Goal: Information Seeking & Learning: Learn about a topic

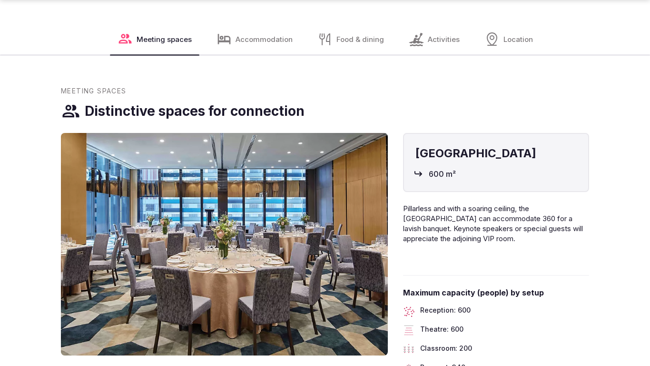
scroll to position [1008, 0]
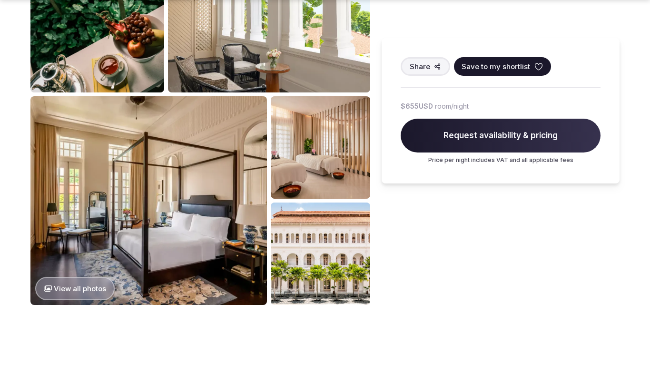
scroll to position [1008, 0]
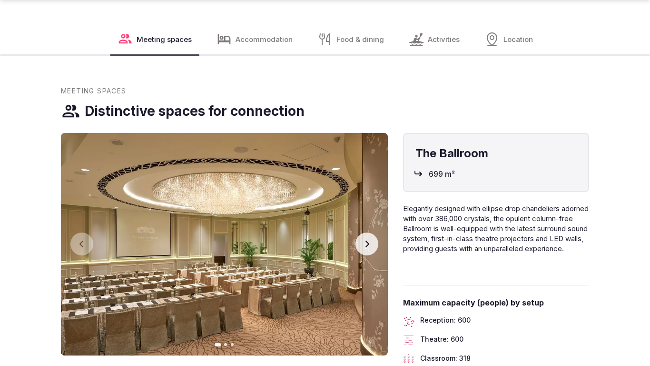
scroll to position [1008, 0]
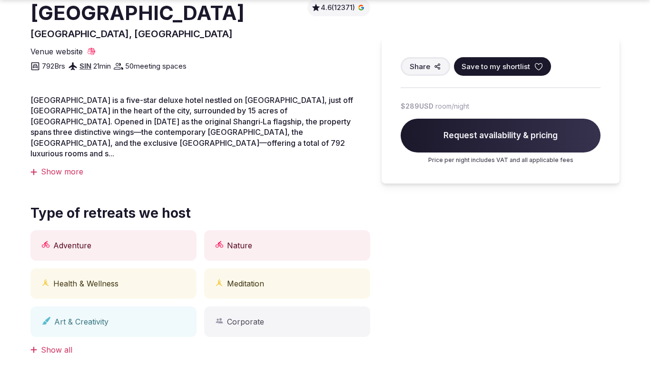
scroll to position [1008, 0]
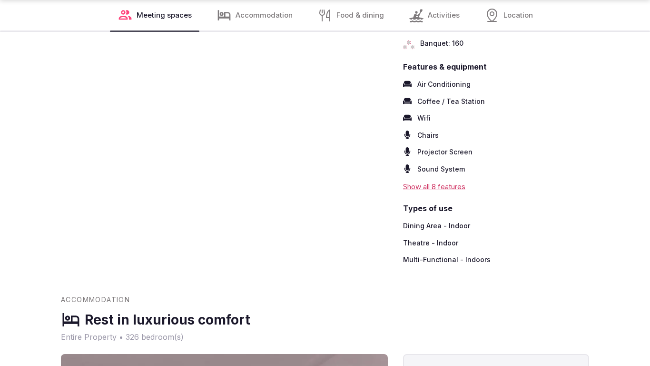
scroll to position [1322, 0]
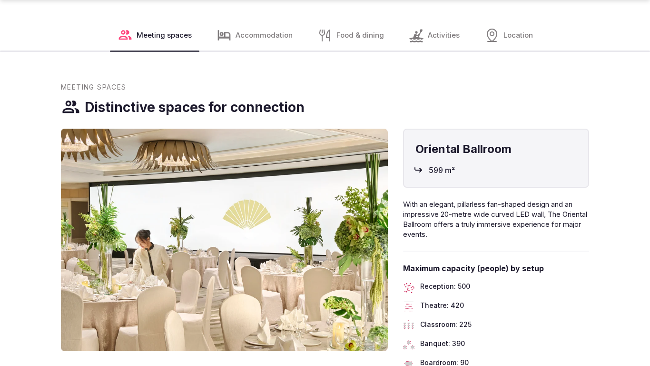
scroll to position [1008, 0]
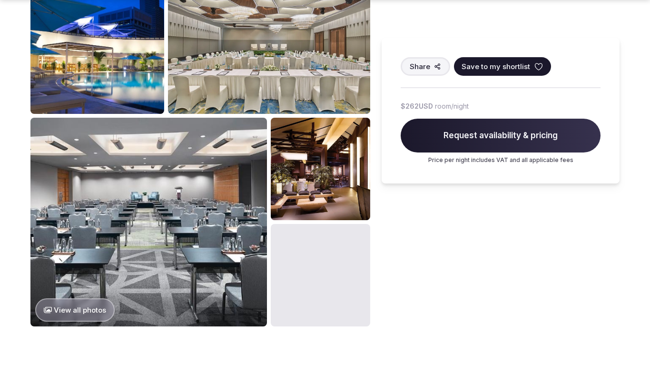
scroll to position [1008, 0]
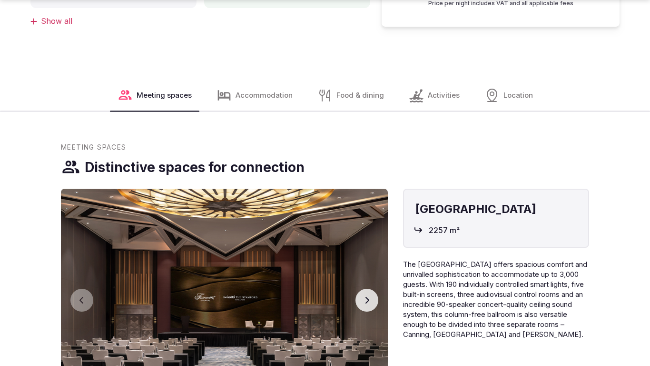
scroll to position [1008, 0]
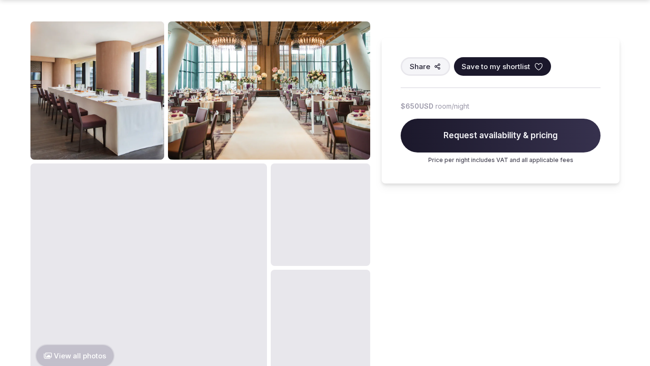
scroll to position [1008, 0]
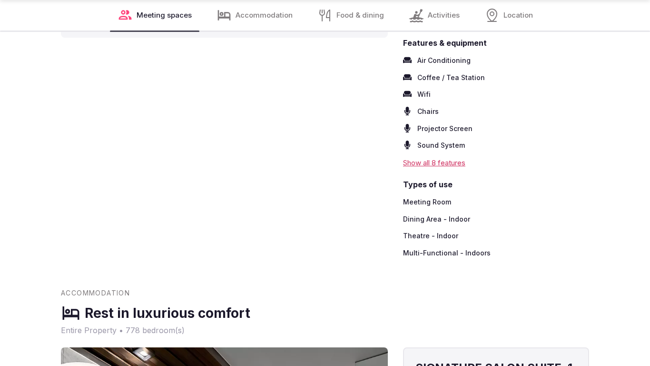
scroll to position [1322, 0]
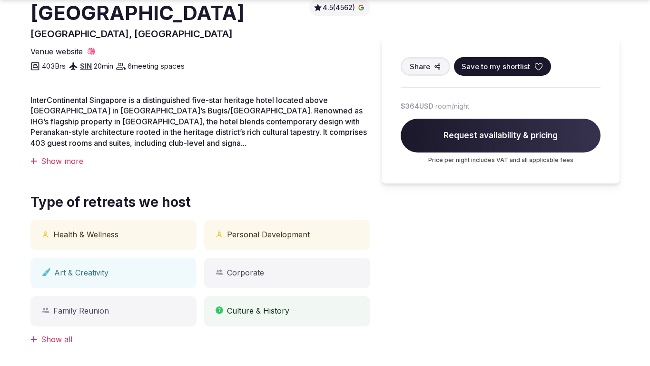
scroll to position [1008, 0]
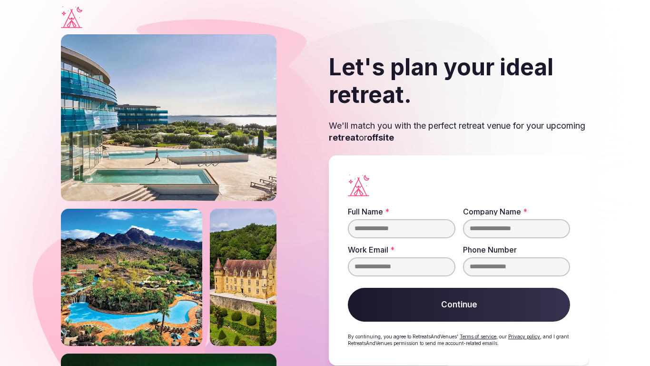
scroll to position [19, 0]
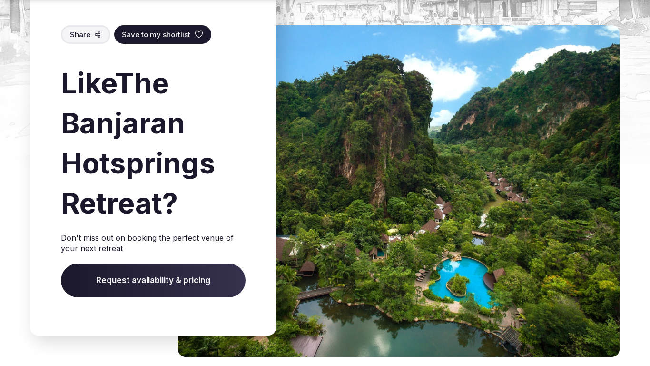
scroll to position [1354, 0]
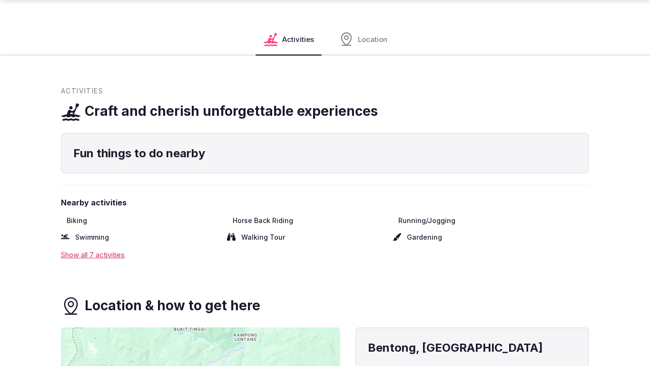
scroll to position [1008, 0]
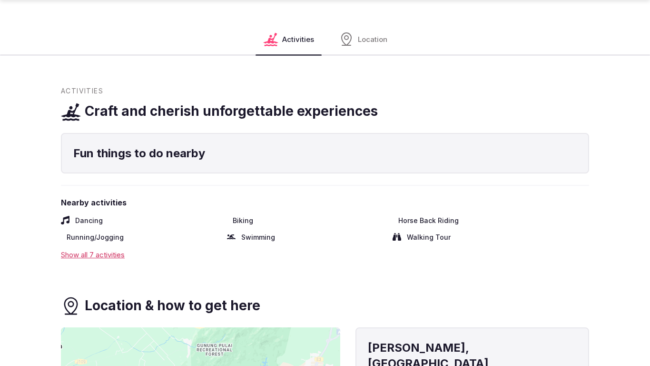
scroll to position [1008, 0]
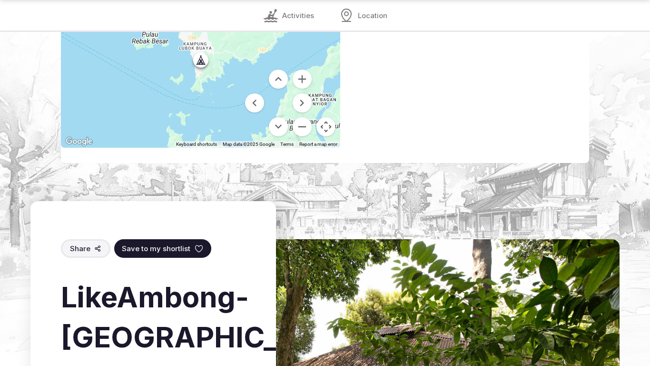
scroll to position [1290, 0]
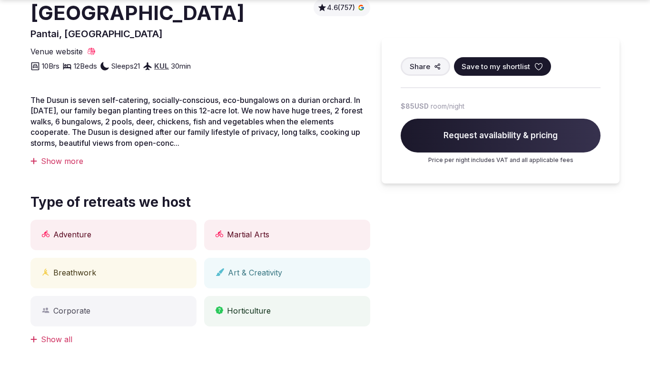
scroll to position [1008, 0]
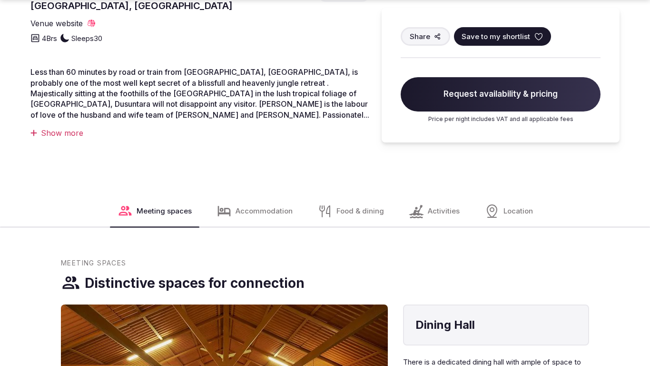
scroll to position [663, 0]
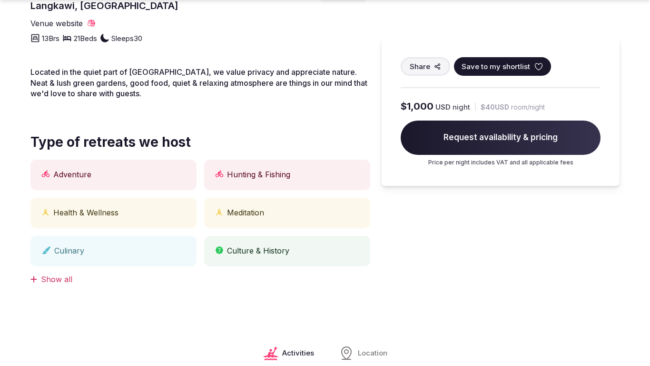
scroll to position [1008, 0]
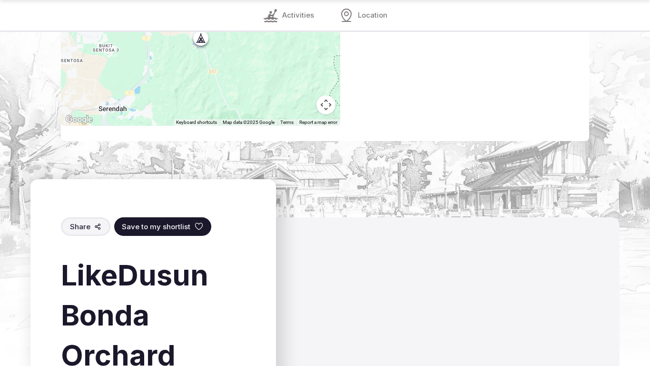
scroll to position [1322, 0]
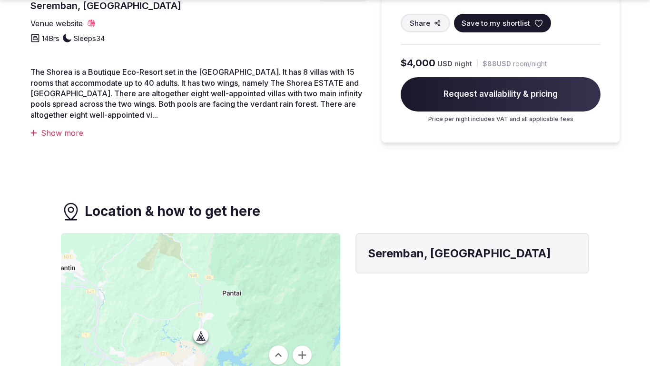
scroll to position [663, 0]
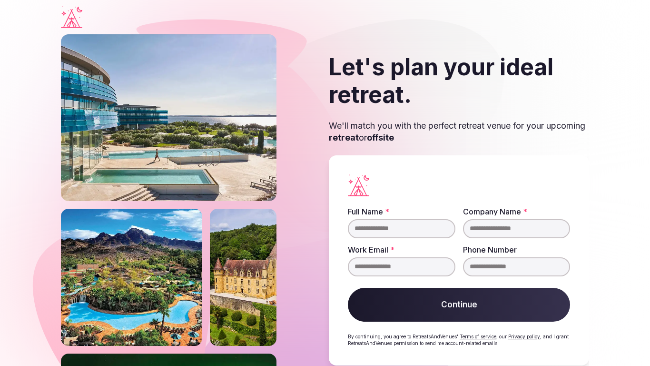
scroll to position [19, 0]
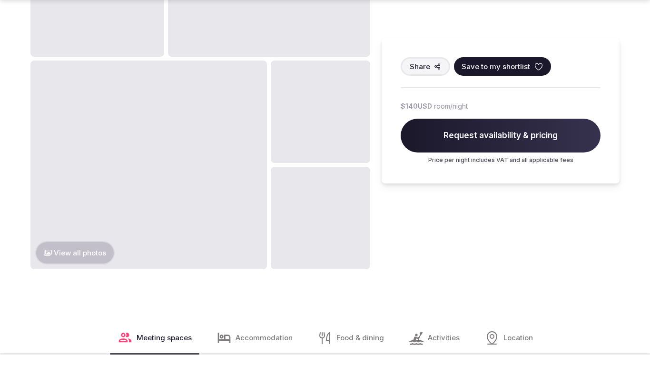
scroll to position [1354, 0]
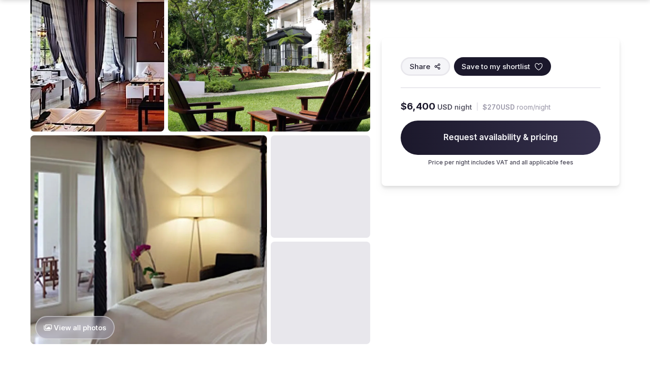
scroll to position [1008, 0]
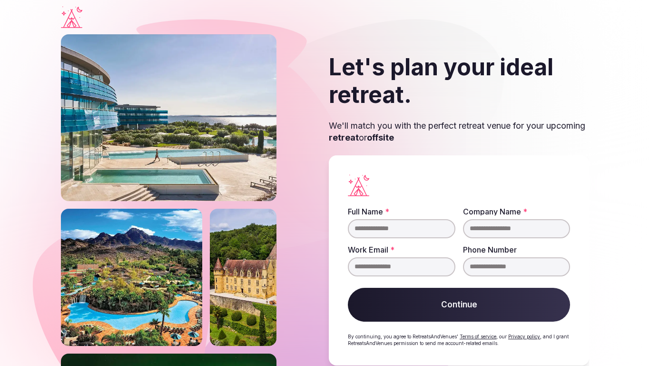
scroll to position [19, 0]
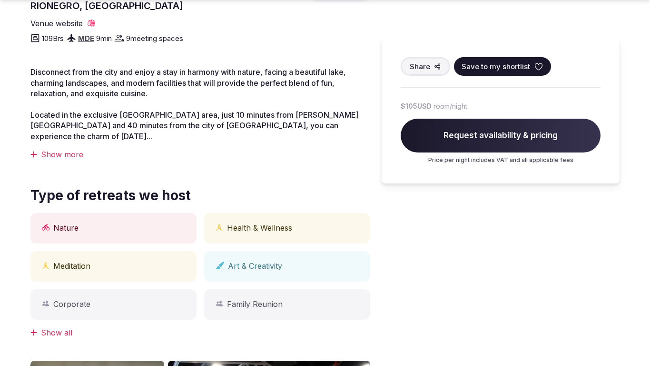
scroll to position [1008, 0]
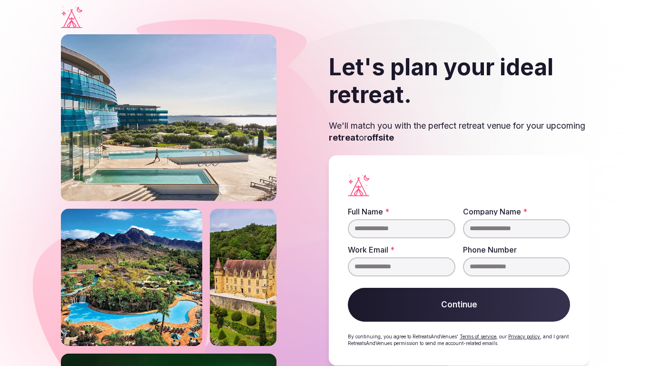
scroll to position [19, 0]
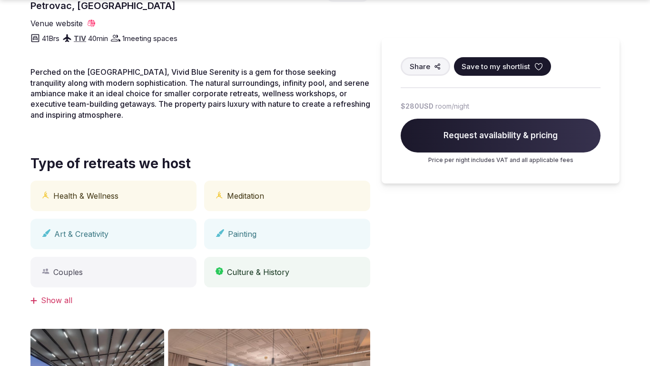
scroll to position [663, 0]
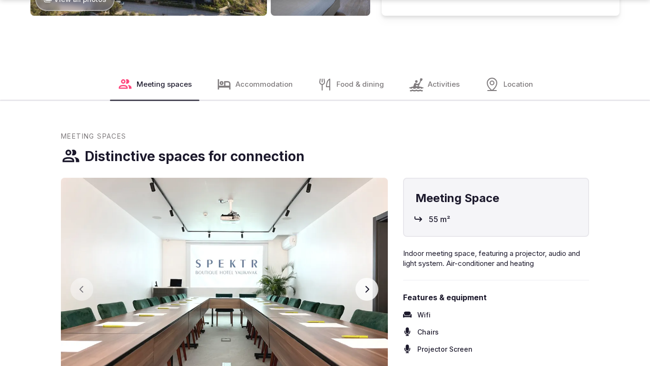
scroll to position [1354, 0]
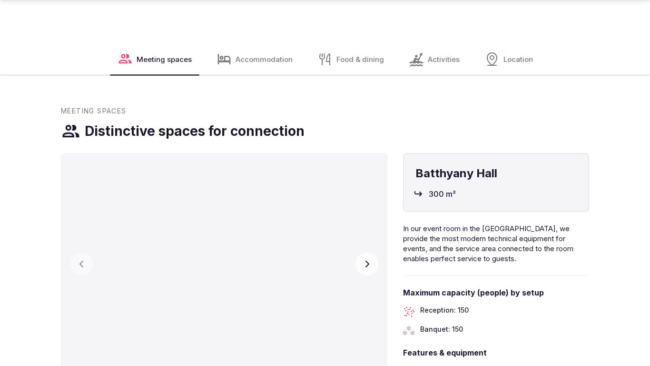
scroll to position [1354, 0]
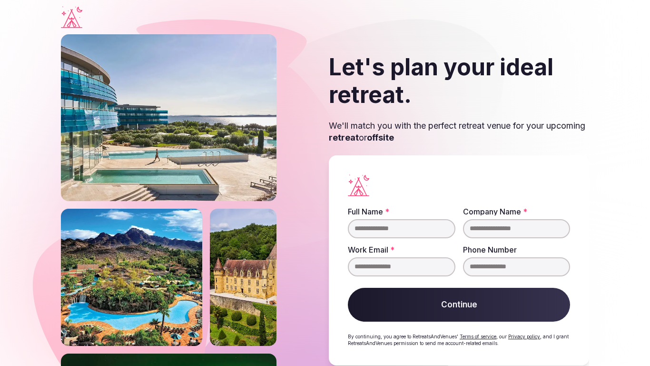
scroll to position [19, 0]
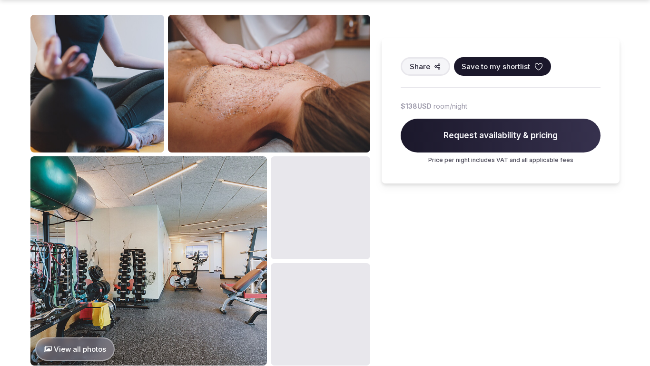
scroll to position [1008, 0]
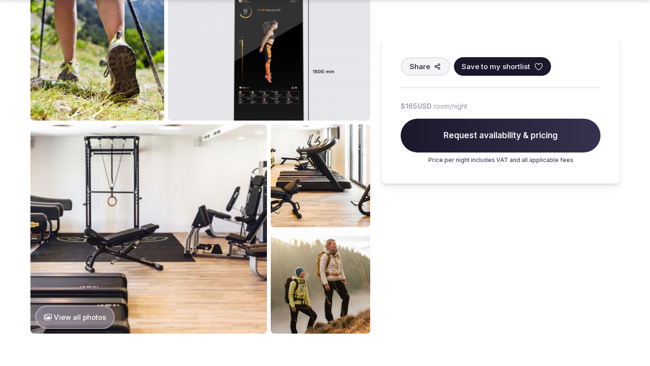
scroll to position [1008, 0]
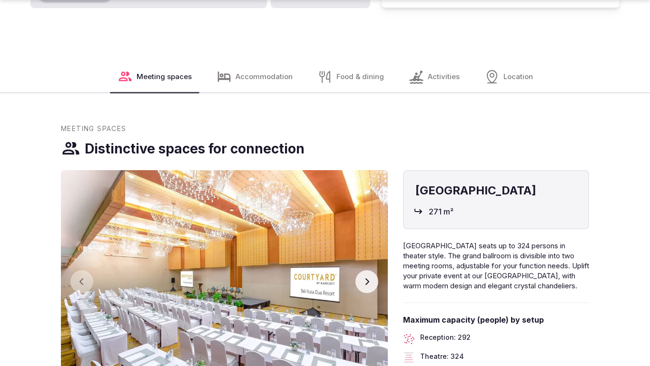
scroll to position [1354, 0]
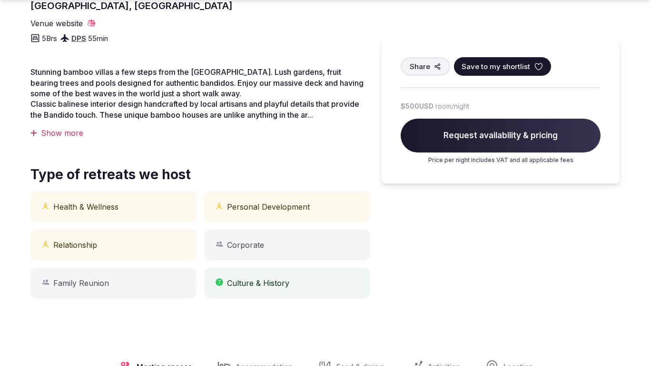
scroll to position [663, 0]
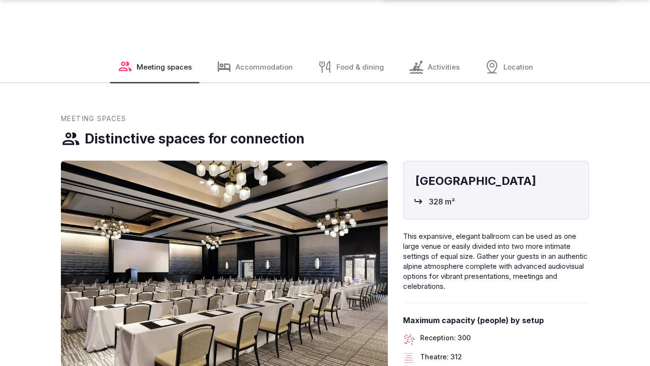
scroll to position [1354, 0]
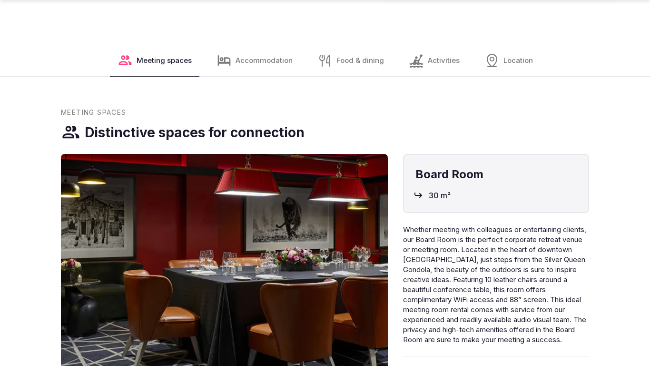
scroll to position [1008, 0]
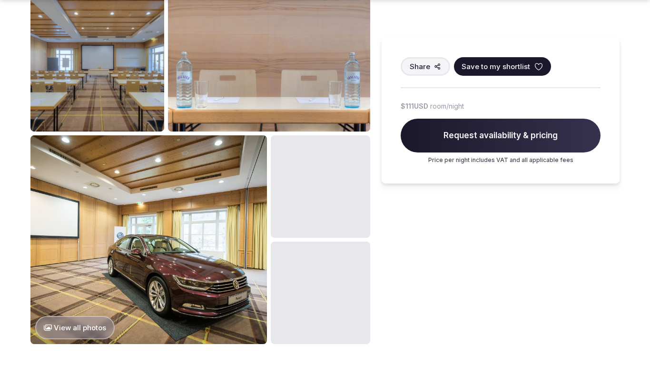
scroll to position [1008, 0]
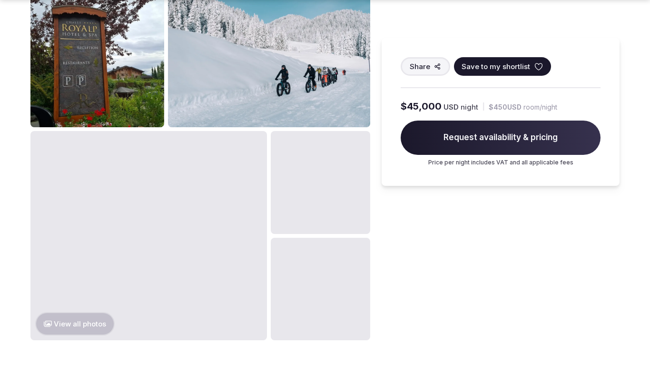
scroll to position [1008, 0]
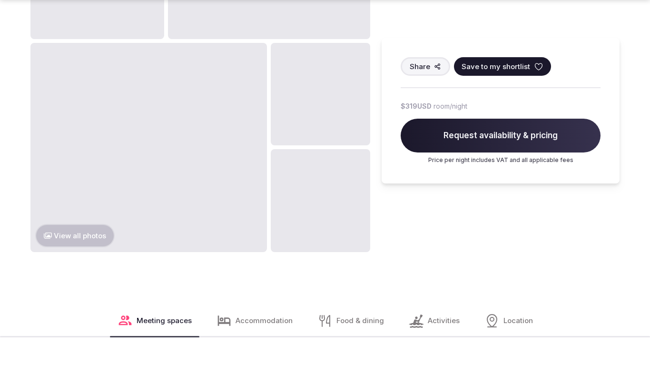
scroll to position [1354, 0]
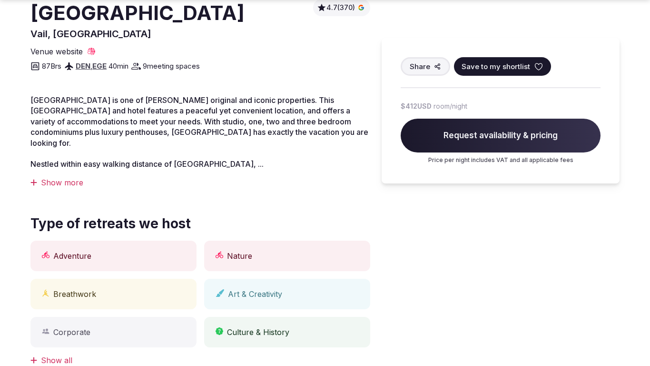
scroll to position [663, 0]
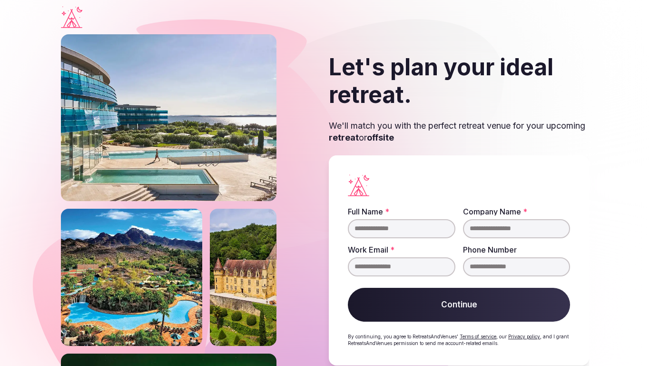
scroll to position [19, 0]
